Goal: Information Seeking & Learning: Find specific fact

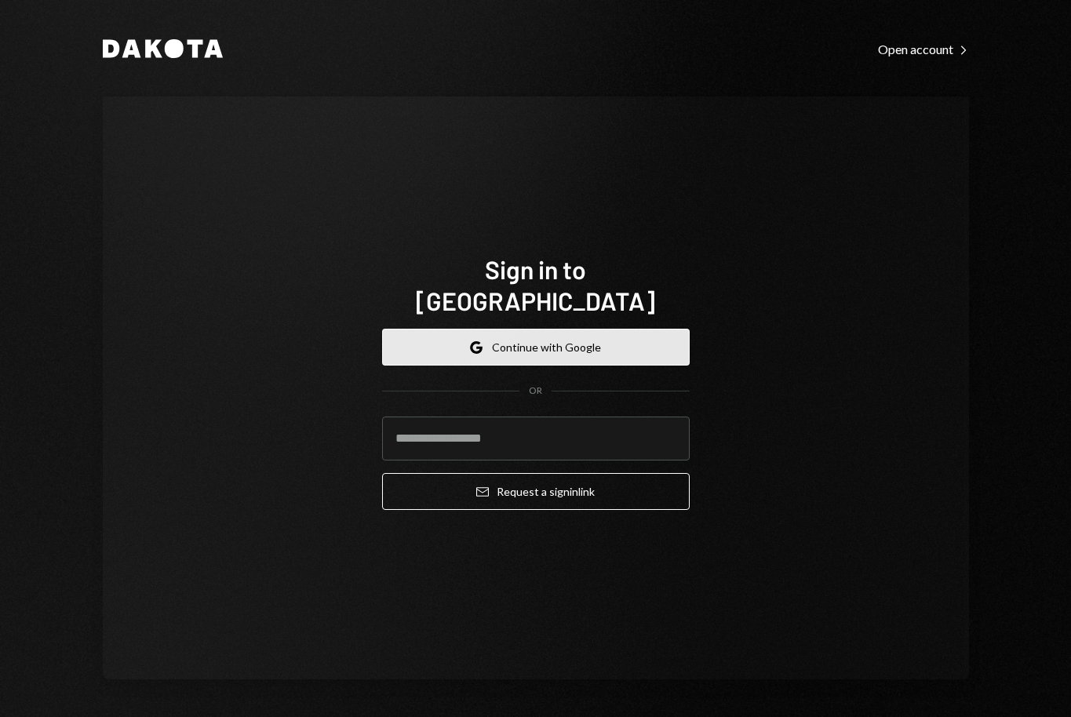
click at [553, 336] on button "Google Continue with Google" at bounding box center [536, 347] width 308 height 37
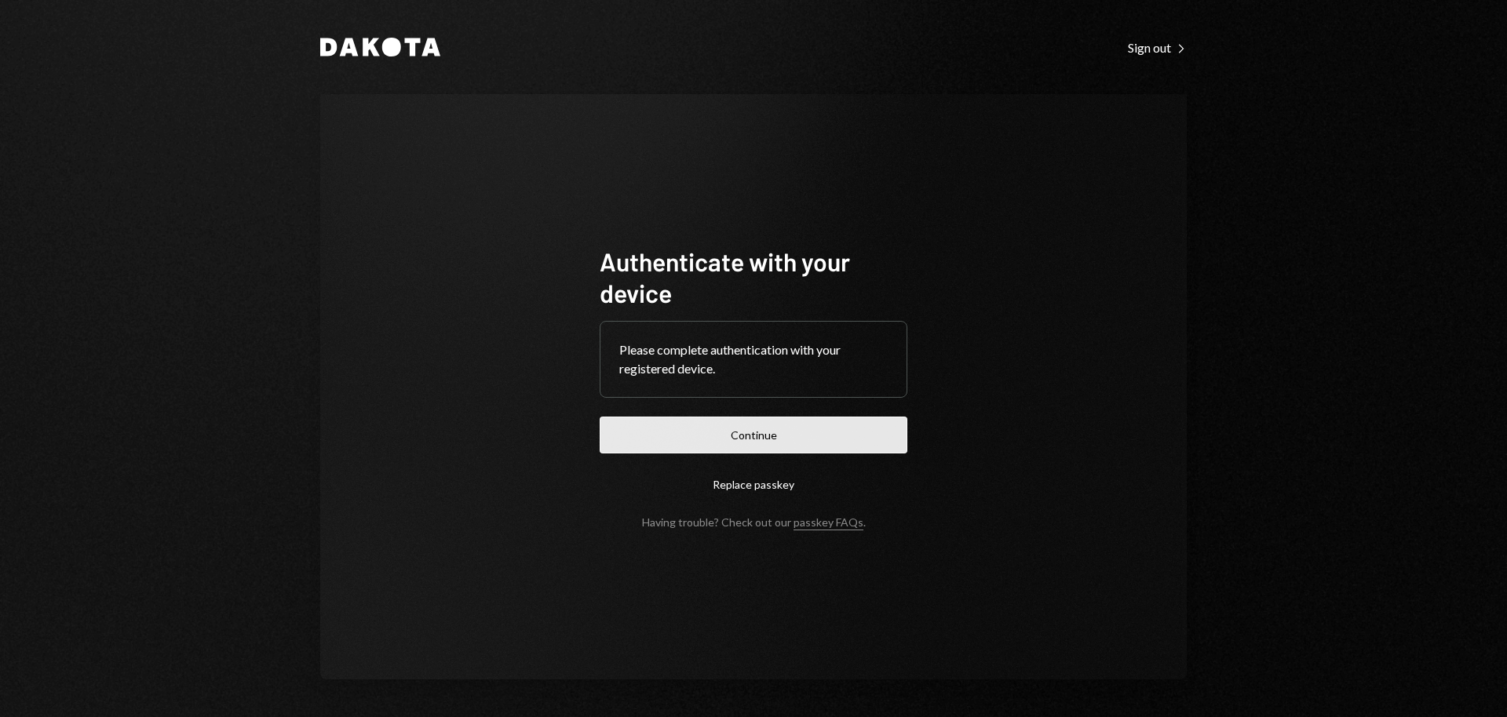
click at [762, 441] on button "Continue" at bounding box center [754, 435] width 308 height 37
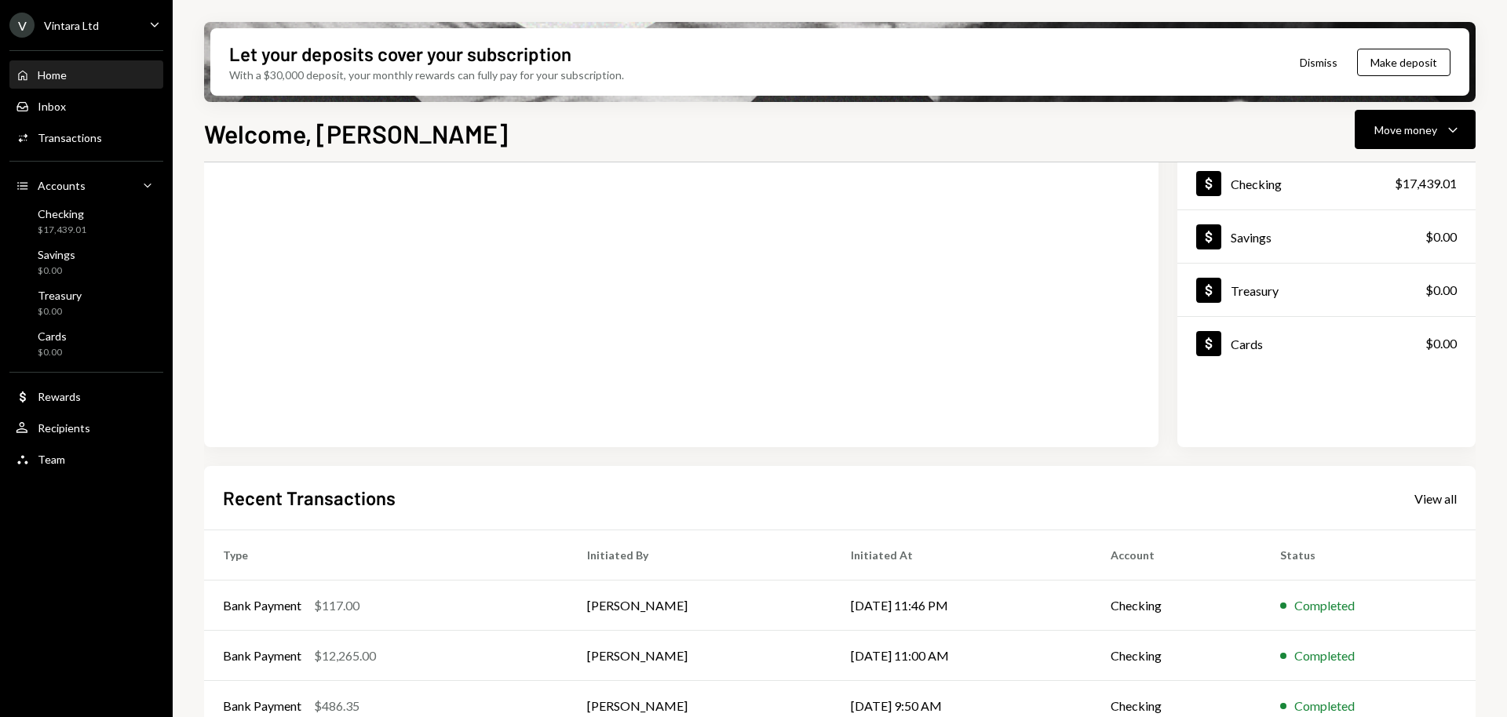
scroll to position [229, 0]
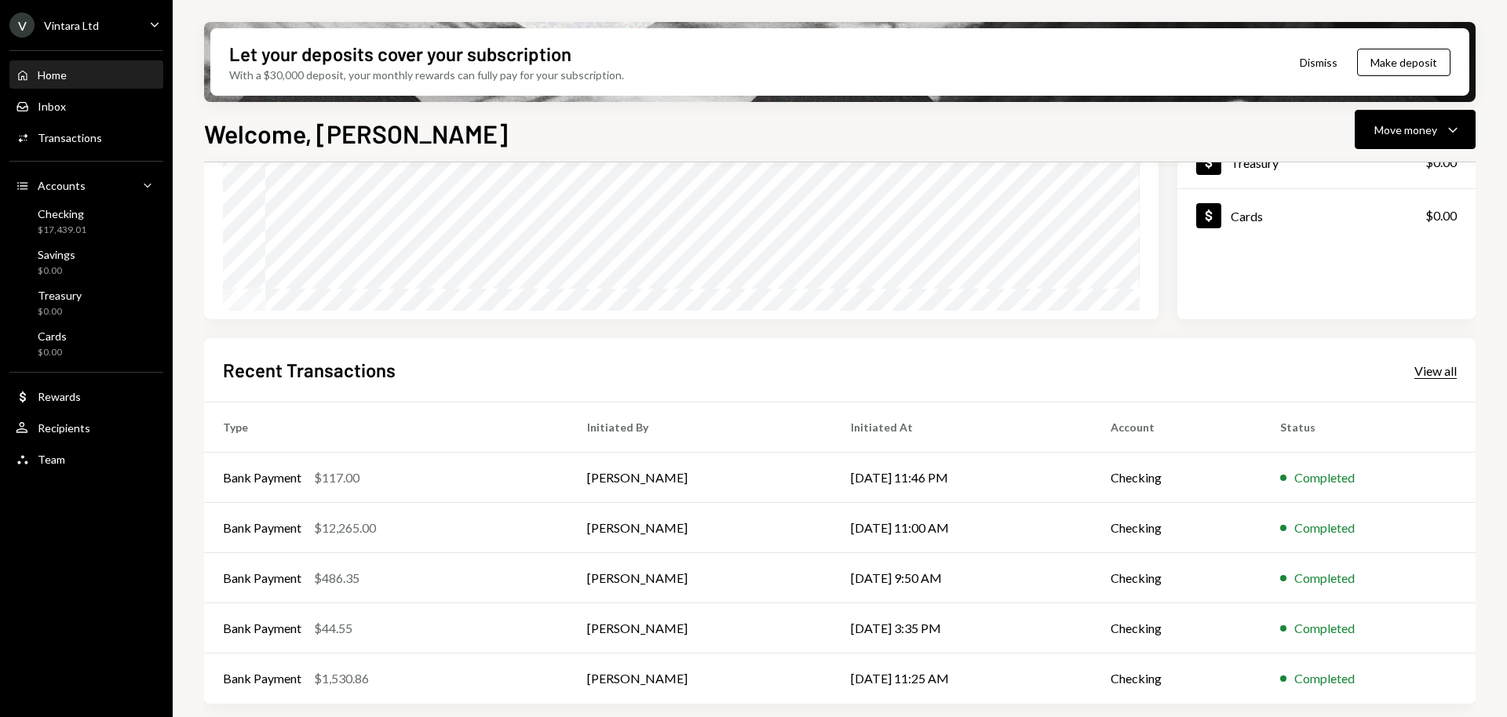
click at [1433, 373] on div "View all" at bounding box center [1435, 371] width 42 height 16
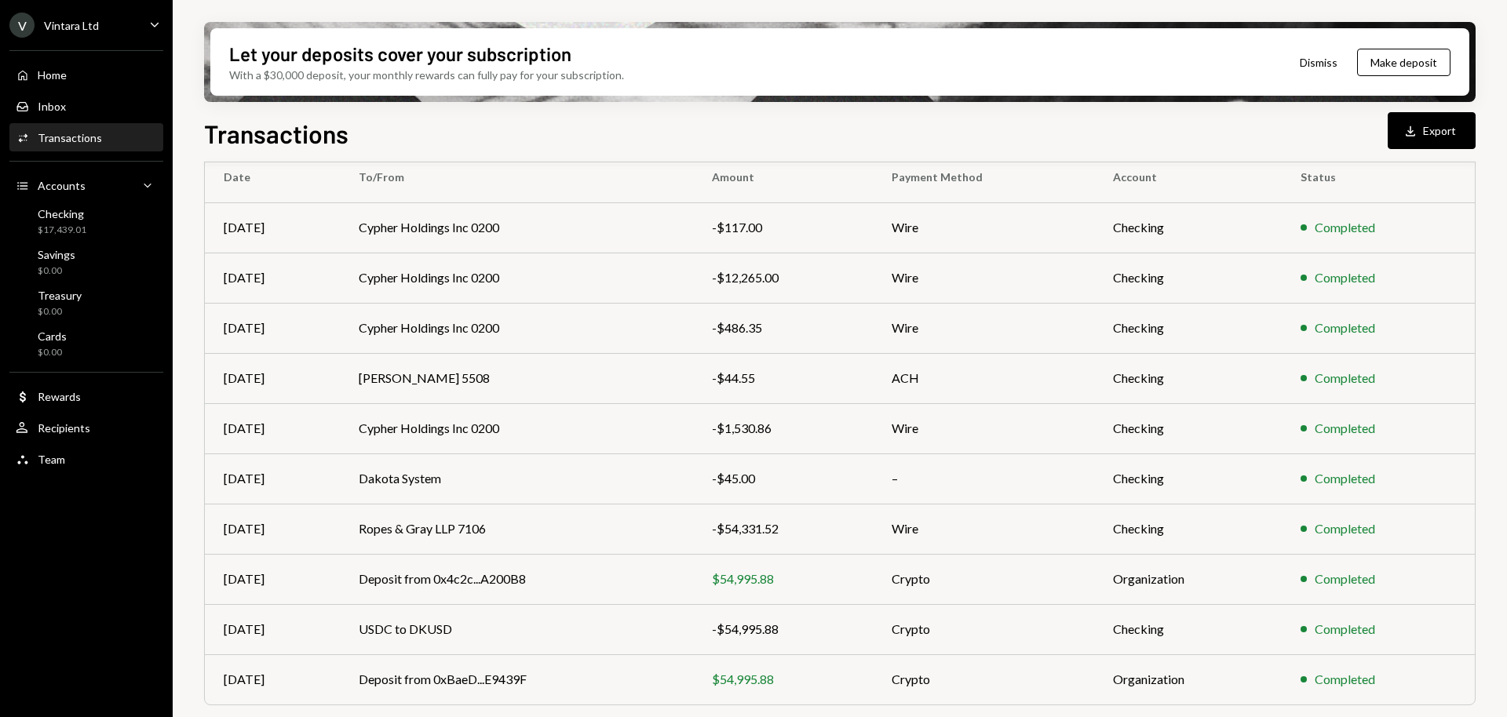
scroll to position [142, 0]
click at [480, 523] on td "Ropes & Gray LLP 7106" at bounding box center [516, 528] width 353 height 50
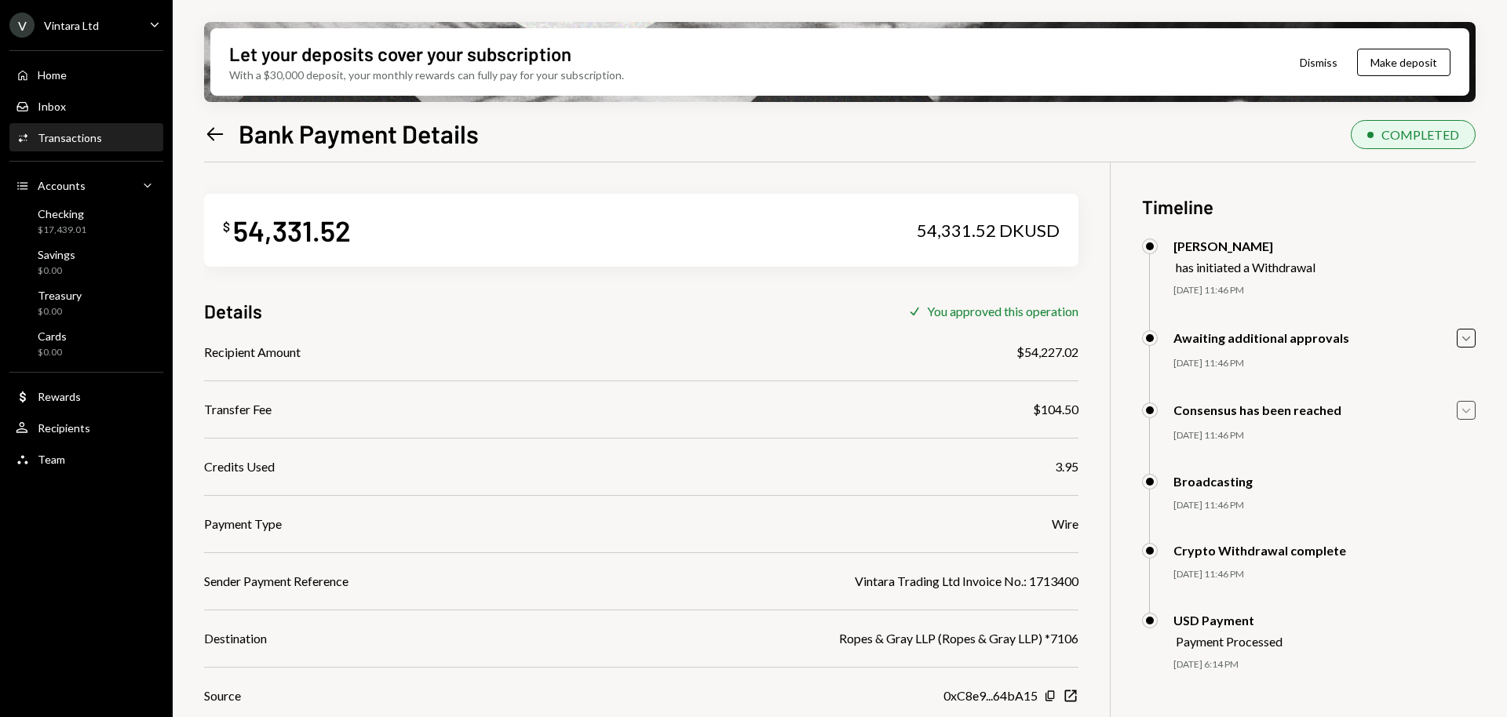
click at [1468, 410] on icon "Caret Down" at bounding box center [1465, 410] width 17 height 17
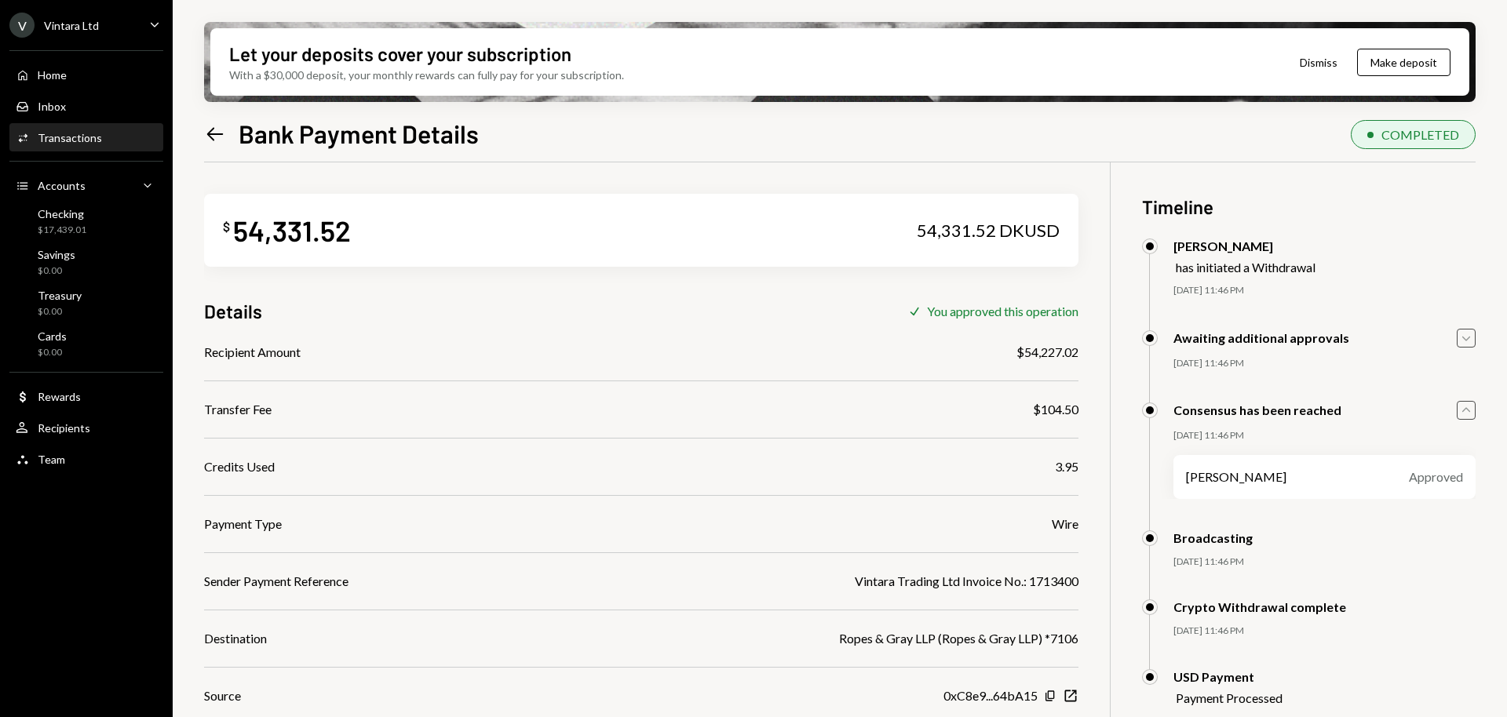
click at [1471, 338] on icon "Caret Down" at bounding box center [1465, 338] width 17 height 17
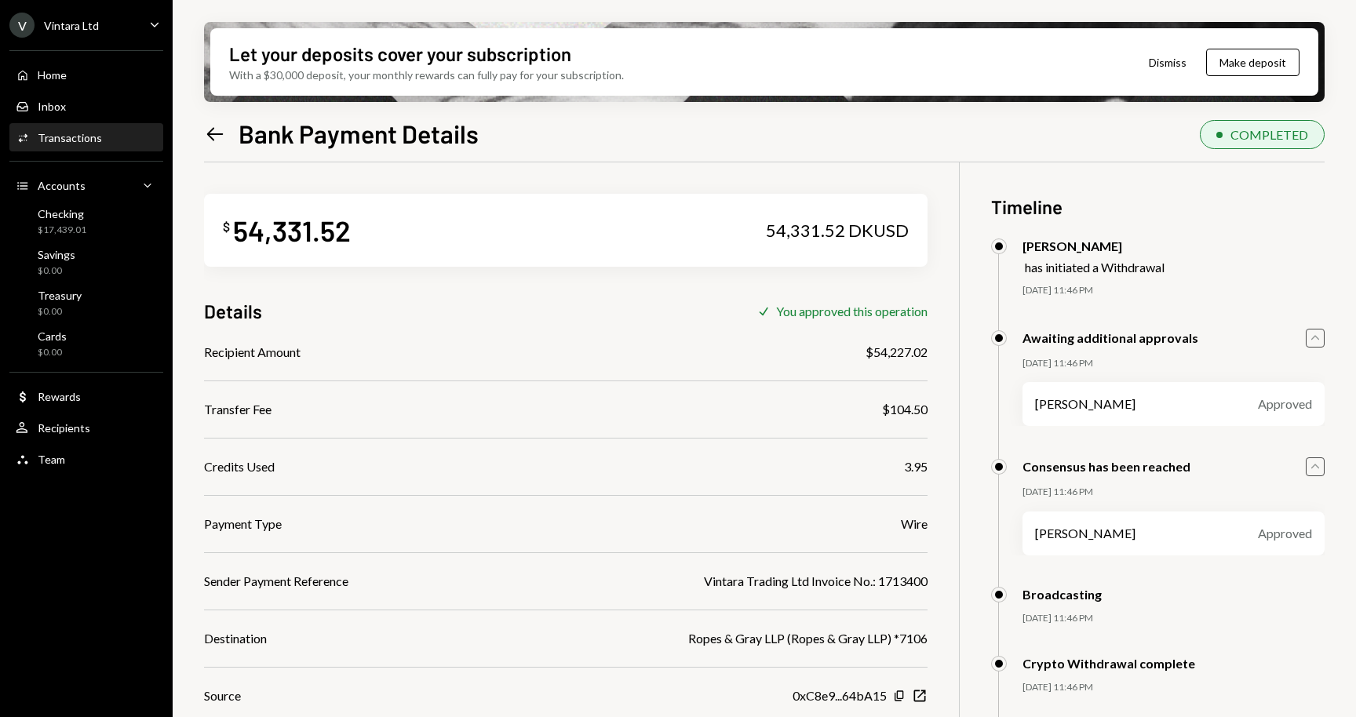
click at [210, 126] on icon "Left Arrow" at bounding box center [215, 134] width 22 height 22
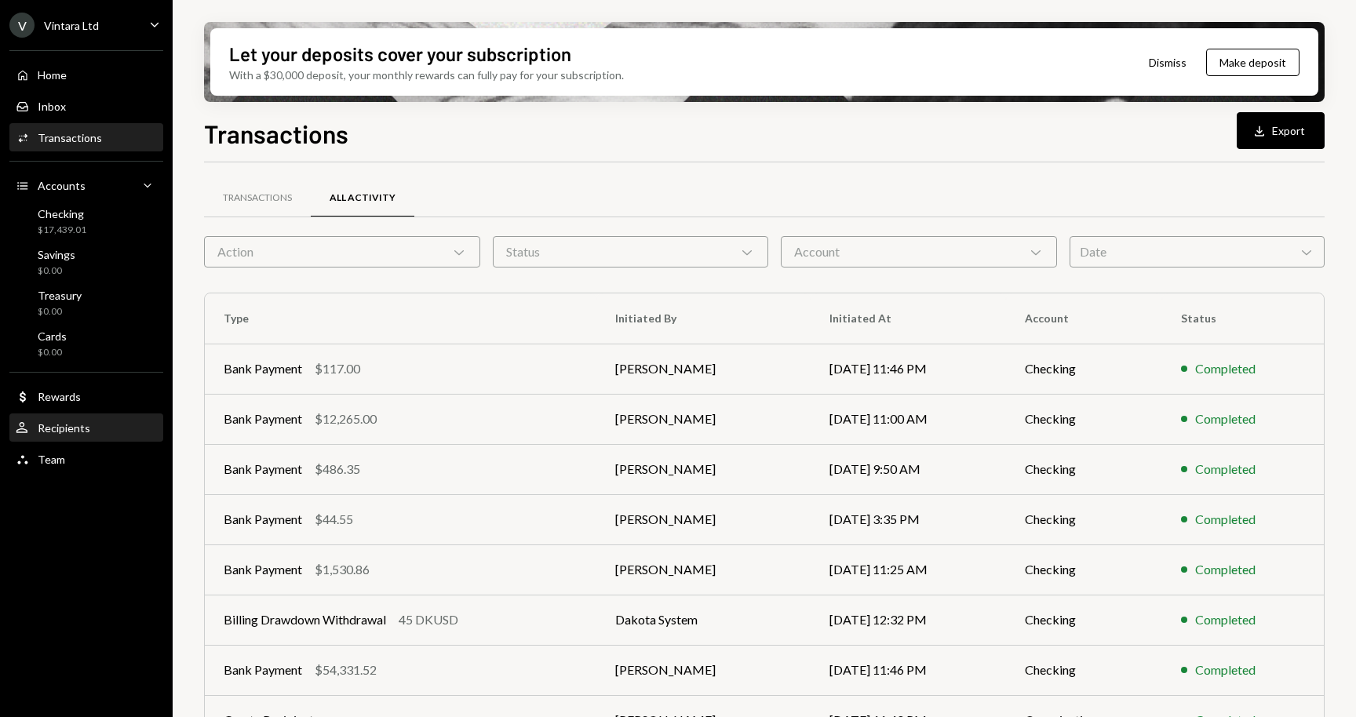
click at [68, 427] on div "Recipients" at bounding box center [64, 427] width 53 height 13
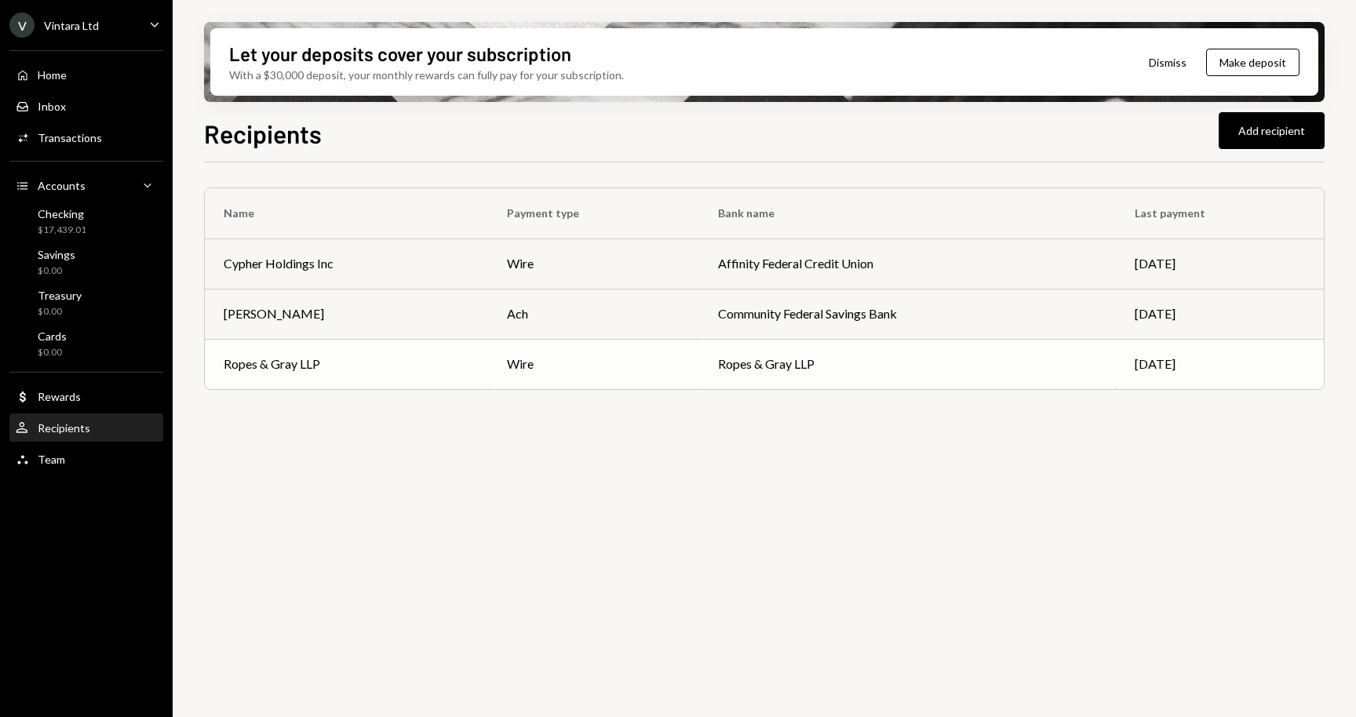
click at [305, 369] on div "Ropes & Gray LLP" at bounding box center [272, 364] width 97 height 19
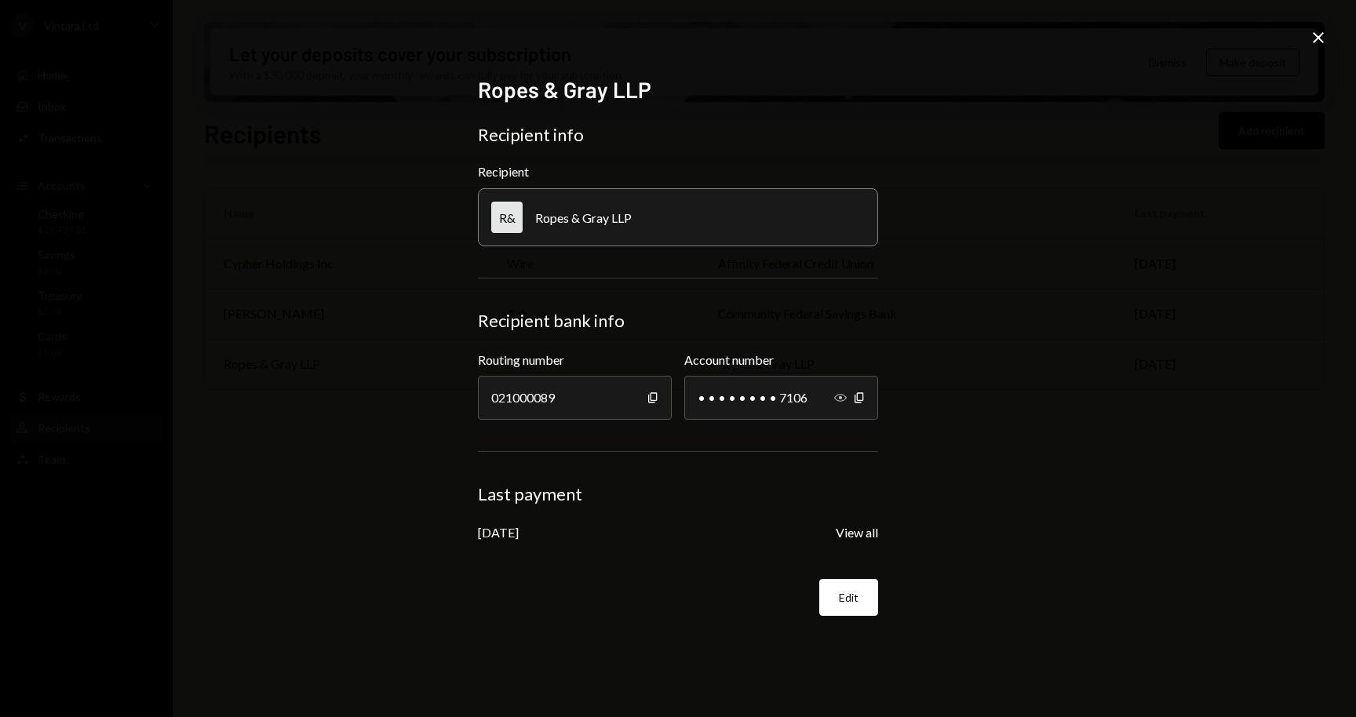
click at [844, 400] on icon "Show" at bounding box center [840, 398] width 13 height 13
click at [848, 538] on button "View all" at bounding box center [857, 533] width 42 height 16
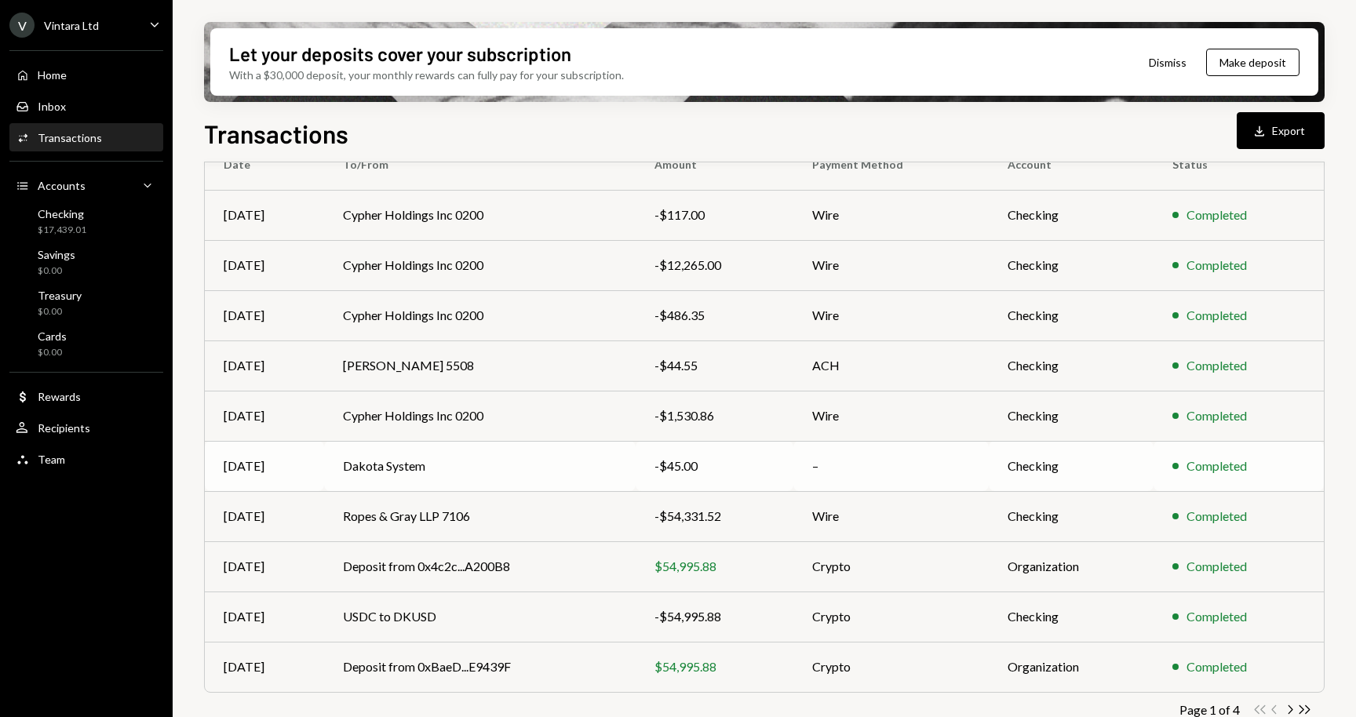
scroll to position [177, 0]
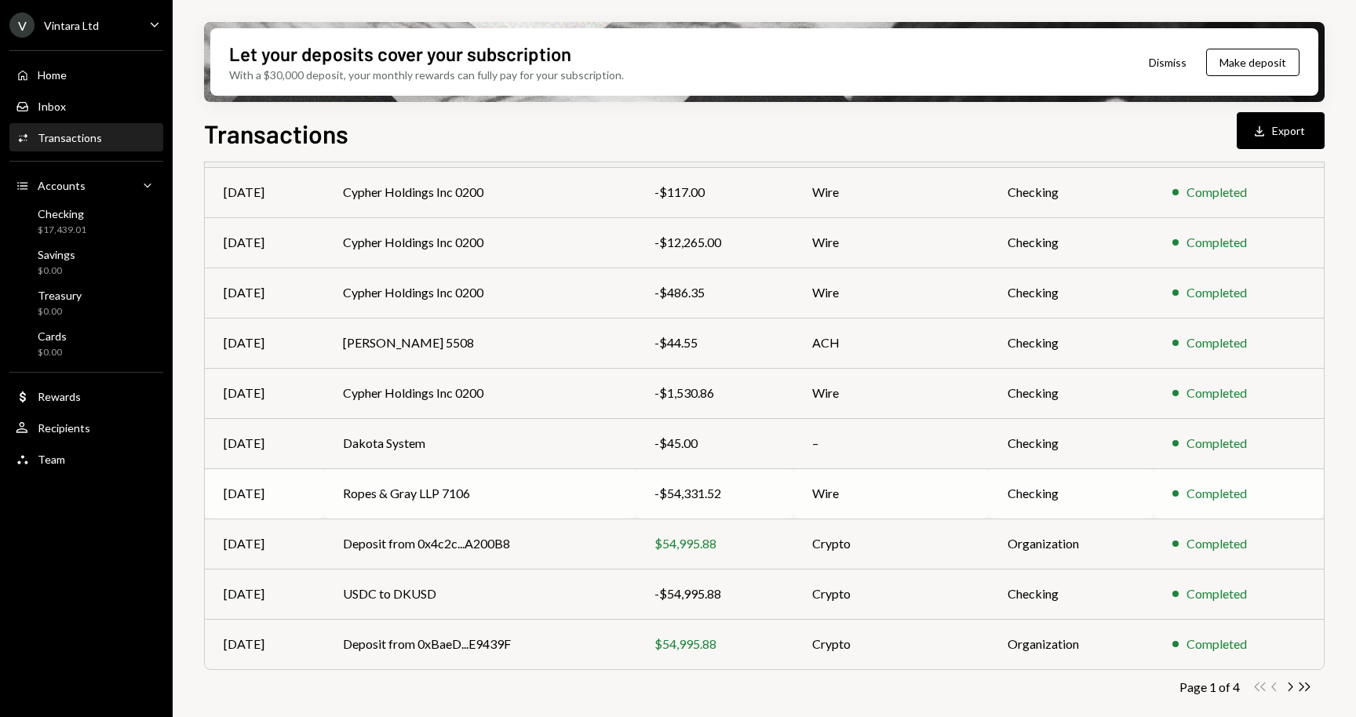
click at [480, 496] on td "Ropes & Gray LLP 7106" at bounding box center [480, 494] width 312 height 50
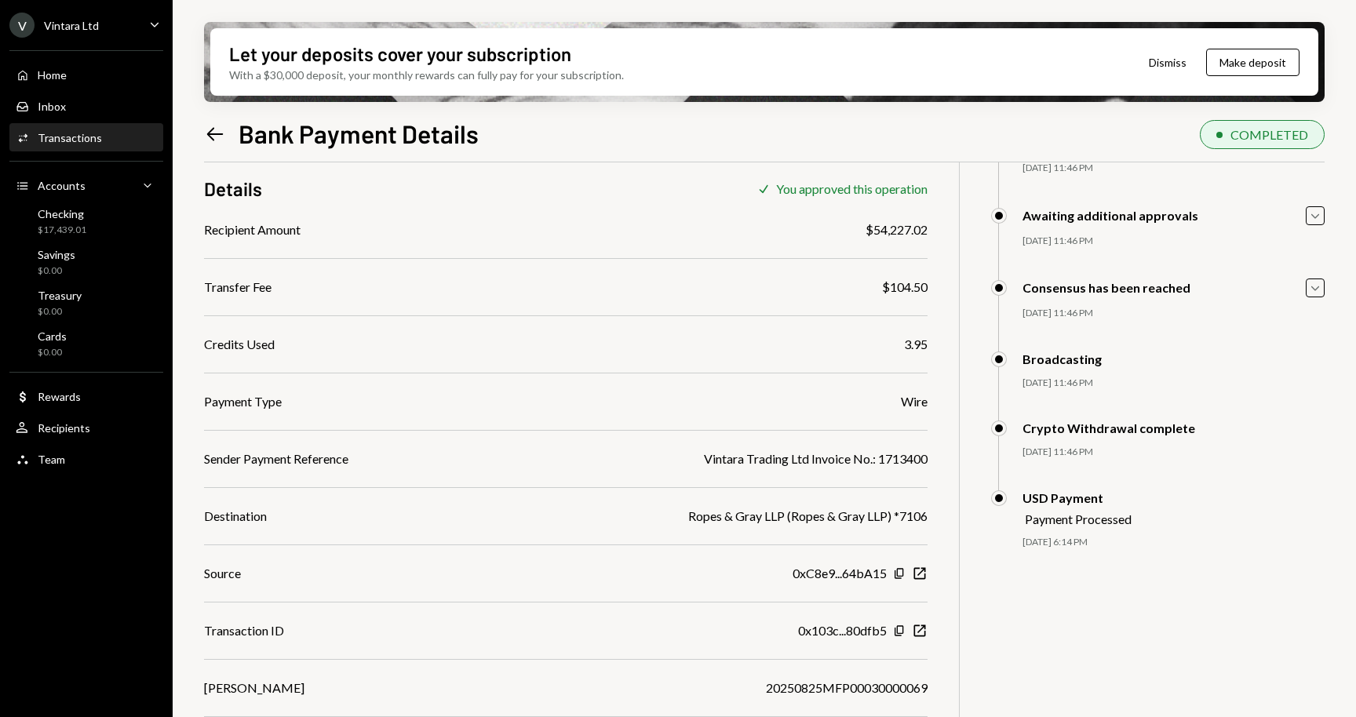
scroll to position [126, 0]
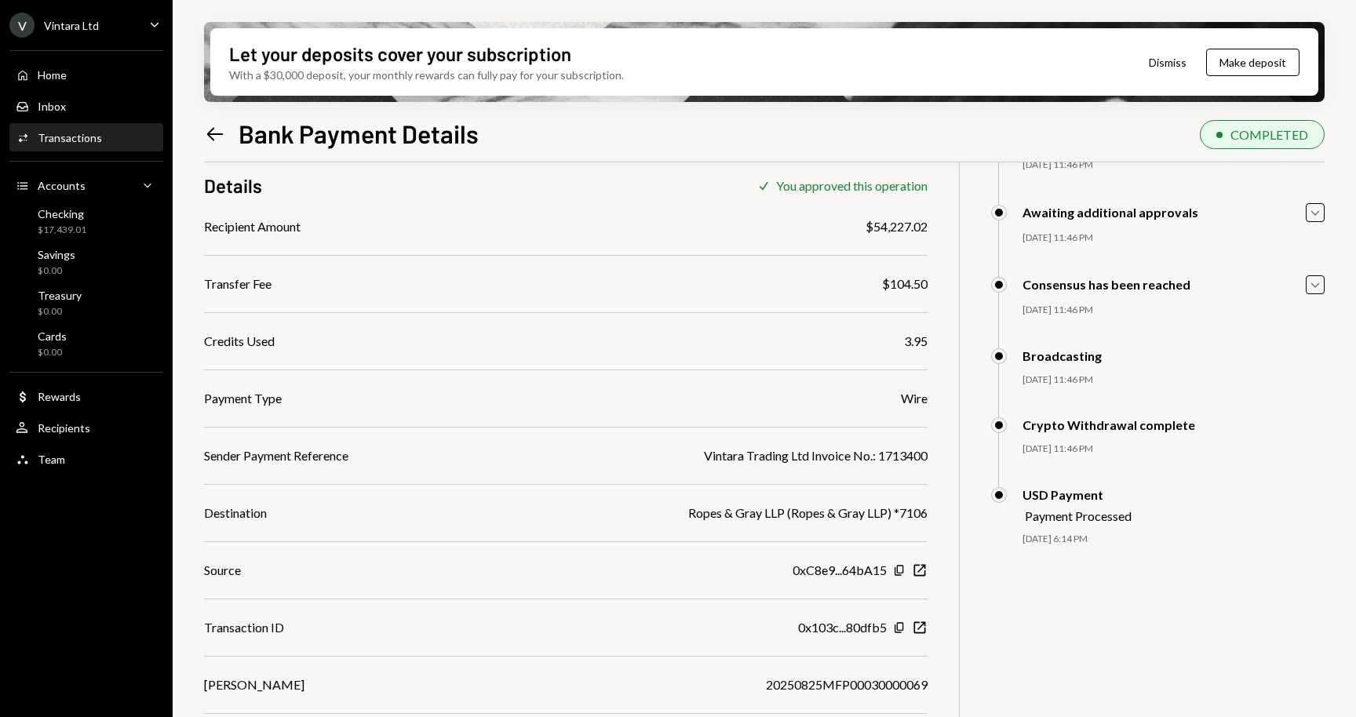
click at [217, 132] on icon "Left Arrow" at bounding box center [215, 134] width 22 height 22
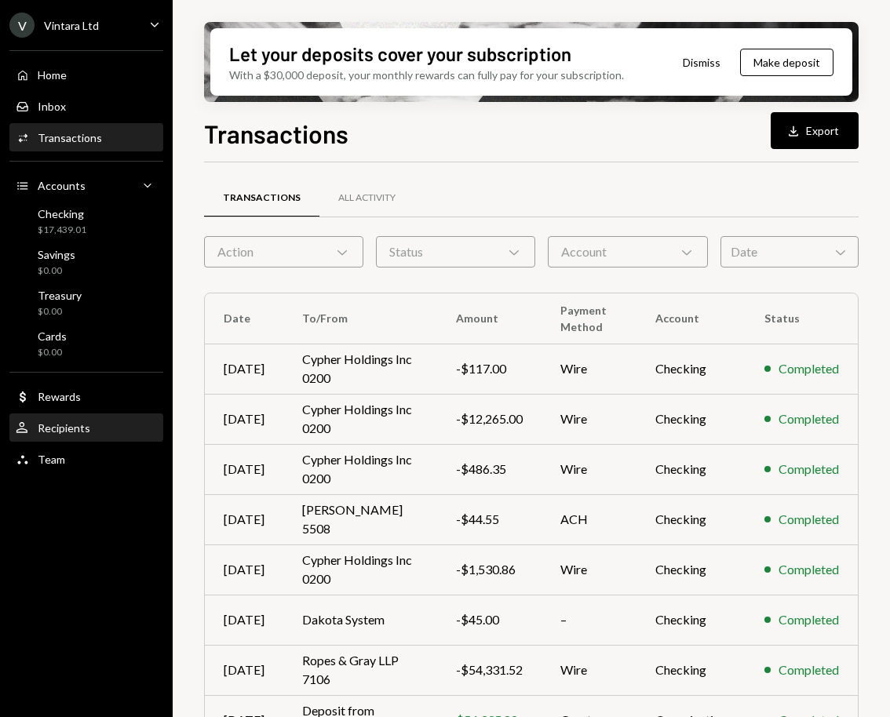
click at [65, 427] on div "Recipients" at bounding box center [64, 427] width 53 height 13
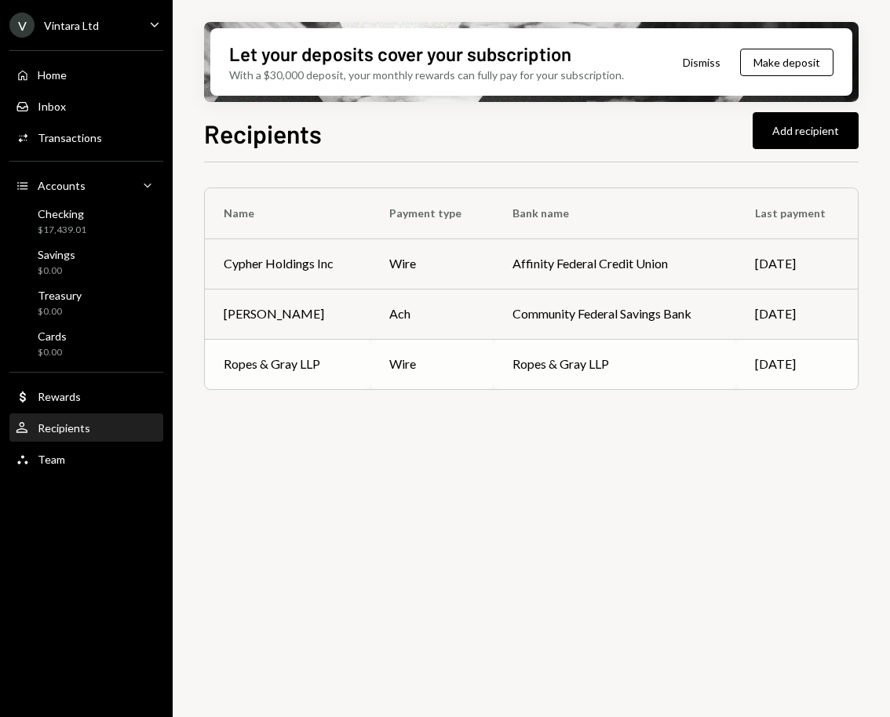
click at [284, 368] on div "Ropes & Gray LLP" at bounding box center [272, 364] width 97 height 19
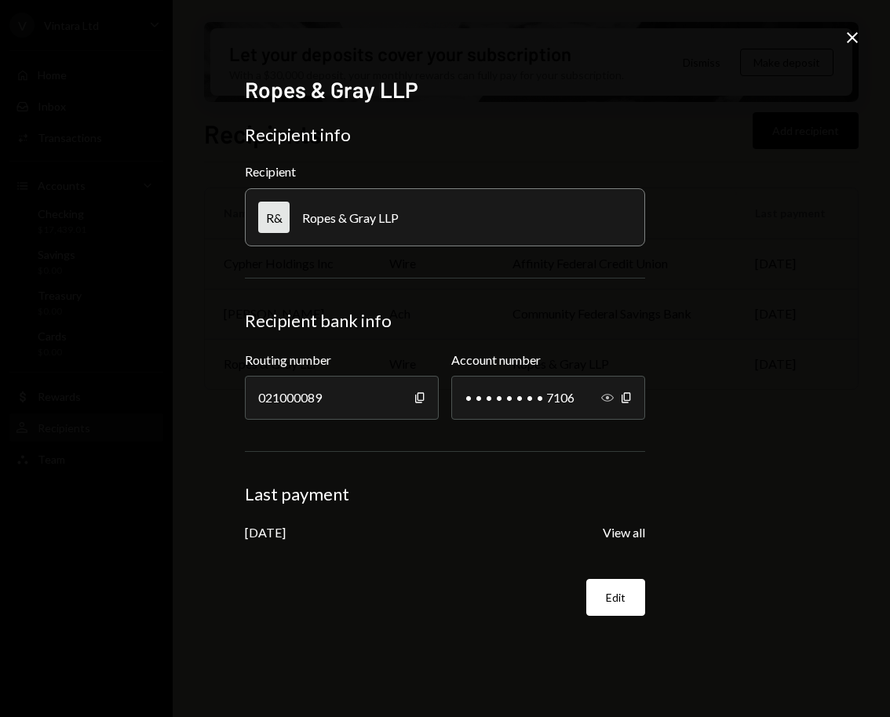
click at [611, 397] on icon "Show" at bounding box center [607, 398] width 13 height 13
click at [416, 401] on icon "Copy" at bounding box center [420, 398] width 13 height 13
click at [751, 447] on div "Ropes & Gray LLP Recipient info Recipient R& Ropes & Gray LLP Recipient bank in…" at bounding box center [445, 358] width 890 height 717
click at [854, 38] on icon at bounding box center [852, 37] width 11 height 11
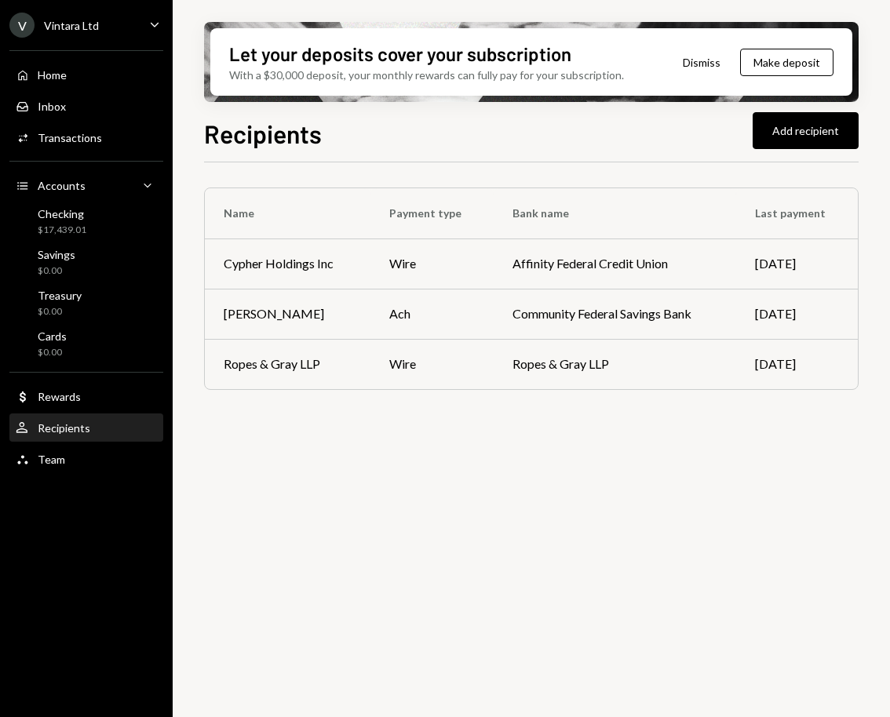
click at [531, 510] on div "Name Payment type Bank name Last payment Cypher Holdings Inc wire Affinity Fede…" at bounding box center [531, 448] width 655 height 573
